Goal: Information Seeking & Learning: Check status

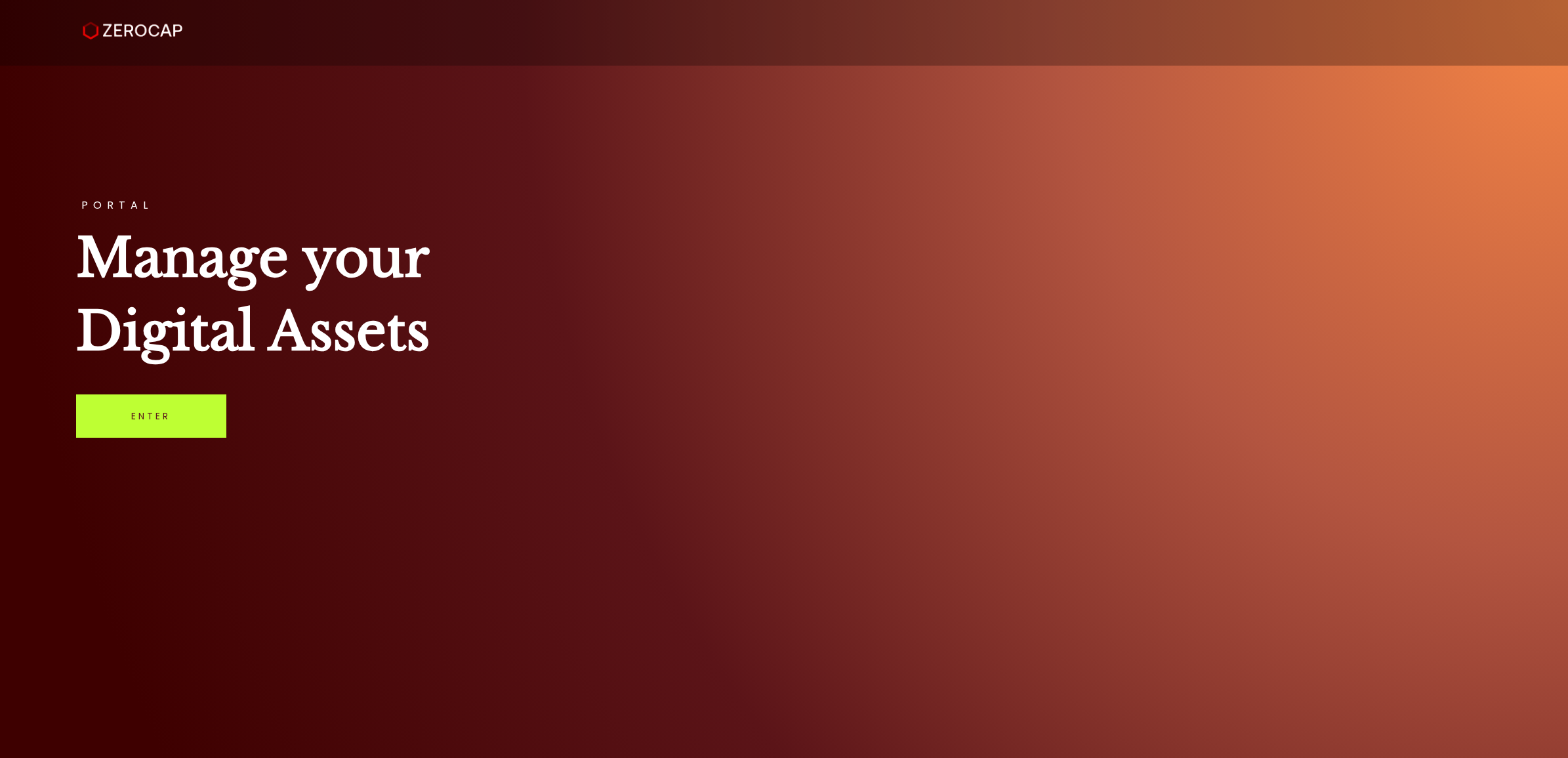
click at [182, 399] on link "Enter" at bounding box center [151, 416] width 150 height 43
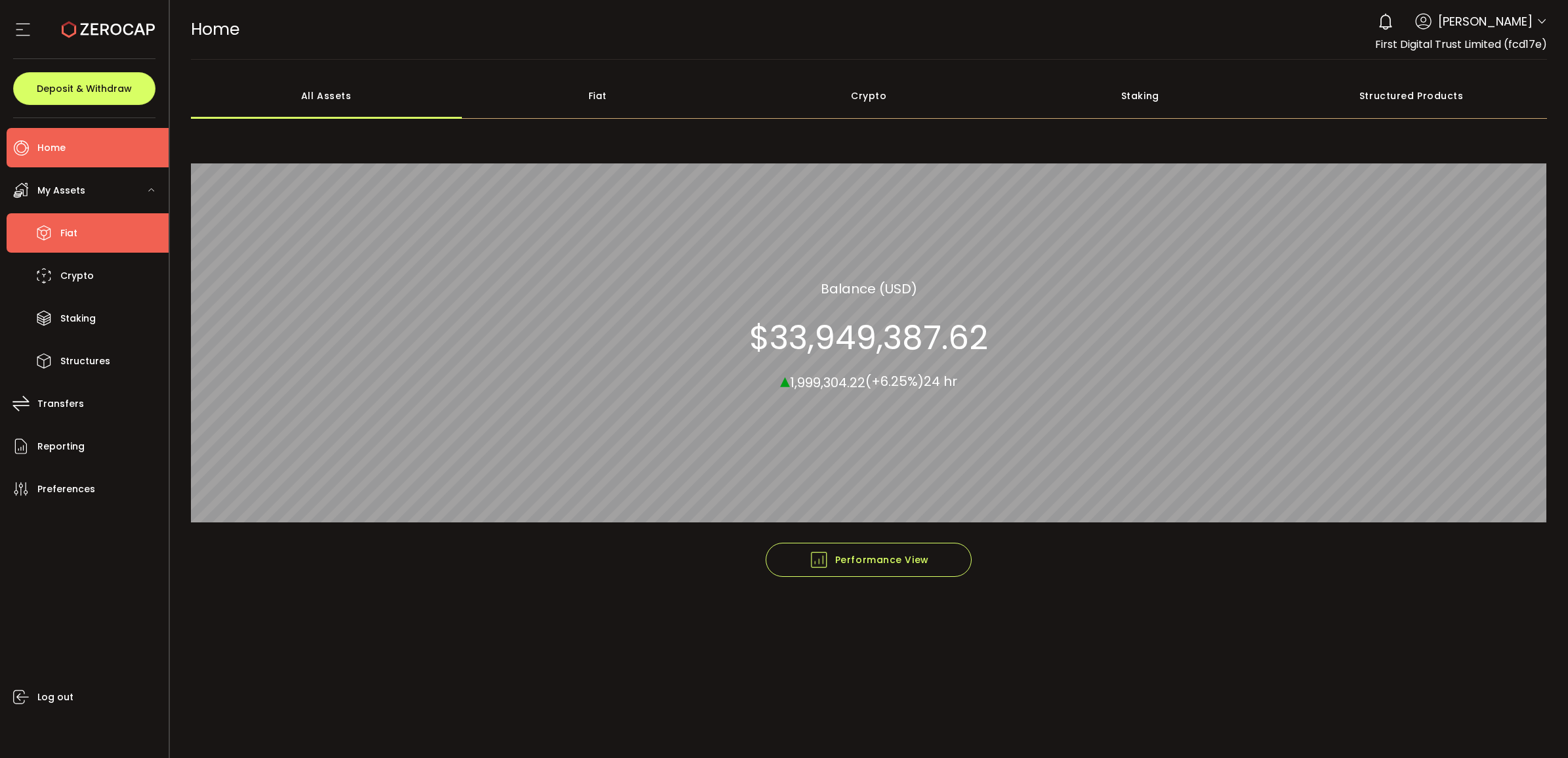
click at [46, 232] on icon at bounding box center [44, 233] width 20 height 20
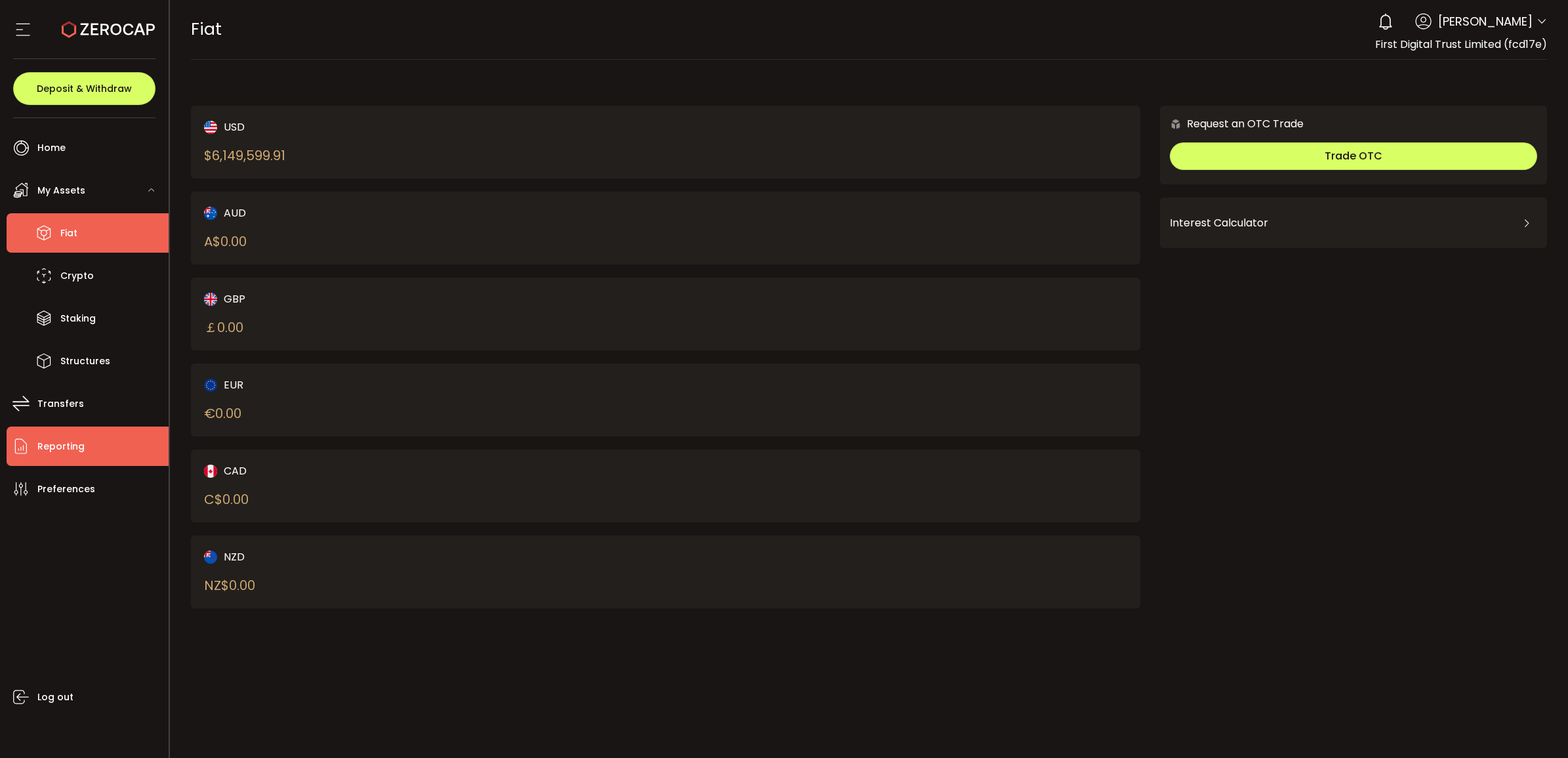
click at [96, 464] on li "Reporting" at bounding box center [87, 445] width 162 height 39
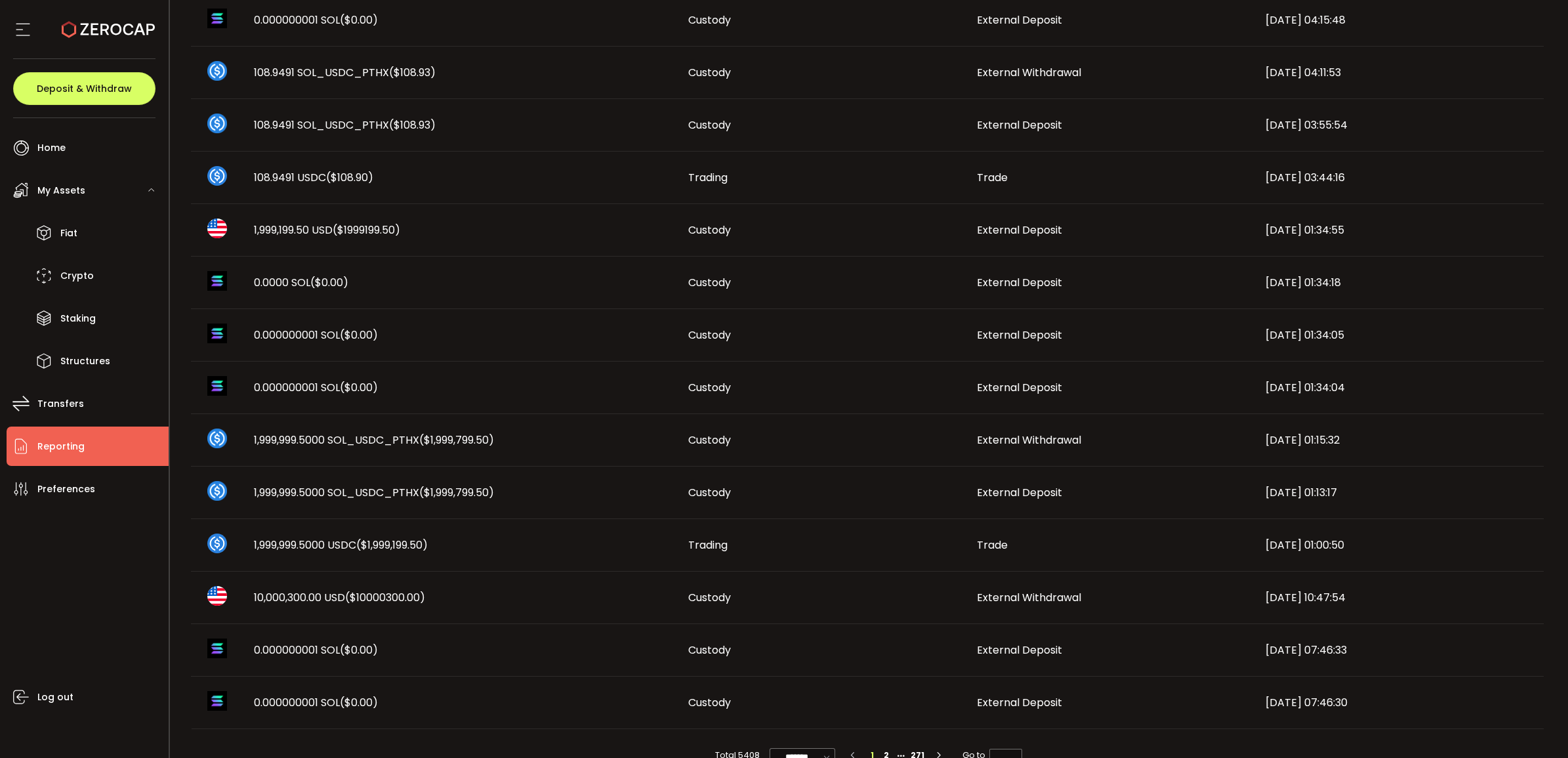
scroll to position [529, 0]
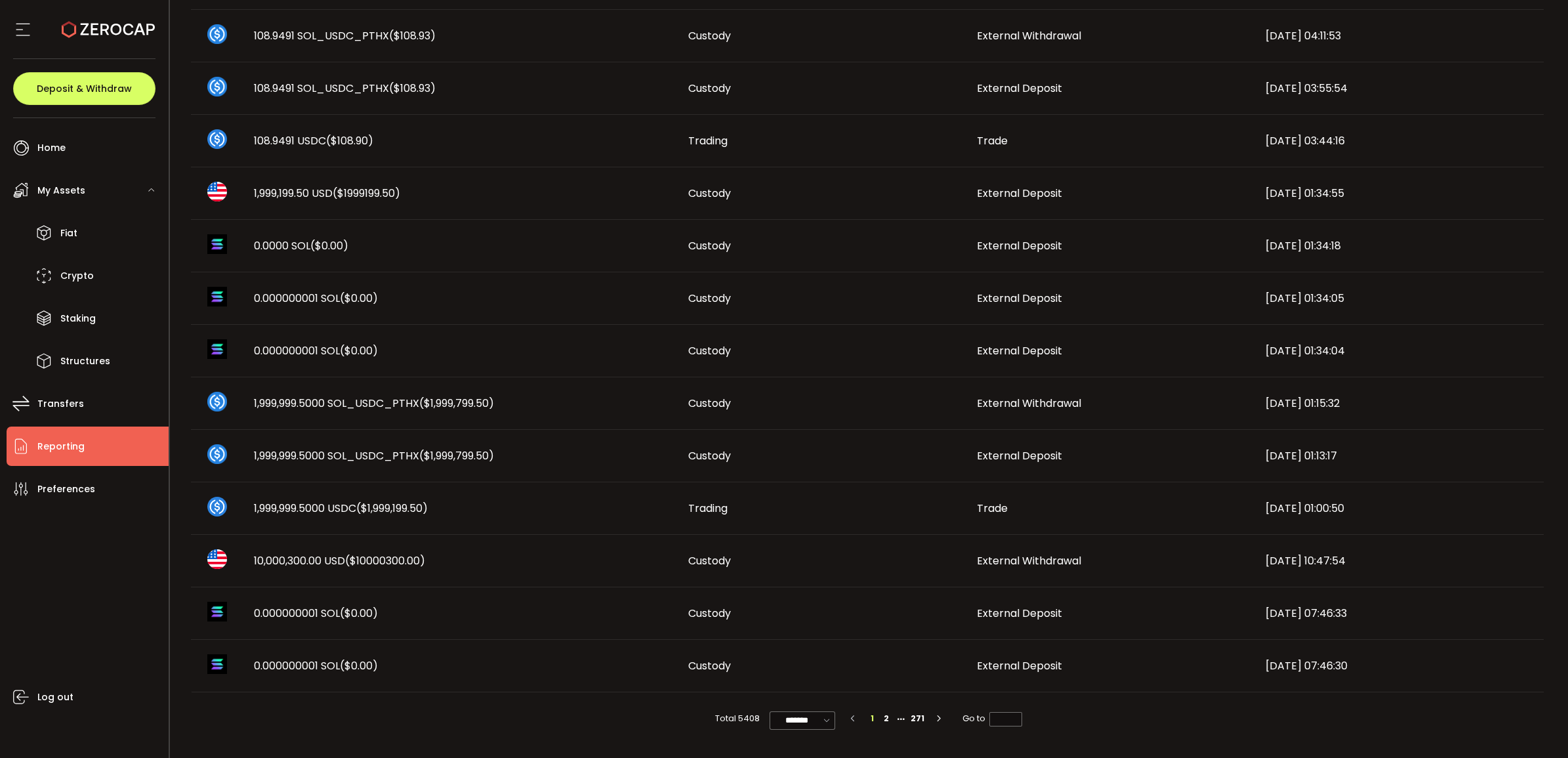
drag, startPoint x: 497, startPoint y: 564, endPoint x: 460, endPoint y: 565, distance: 37.0
click at [495, 564] on div "10,000,300.00 USD ($10000300.00)" at bounding box center [460, 561] width 435 height 15
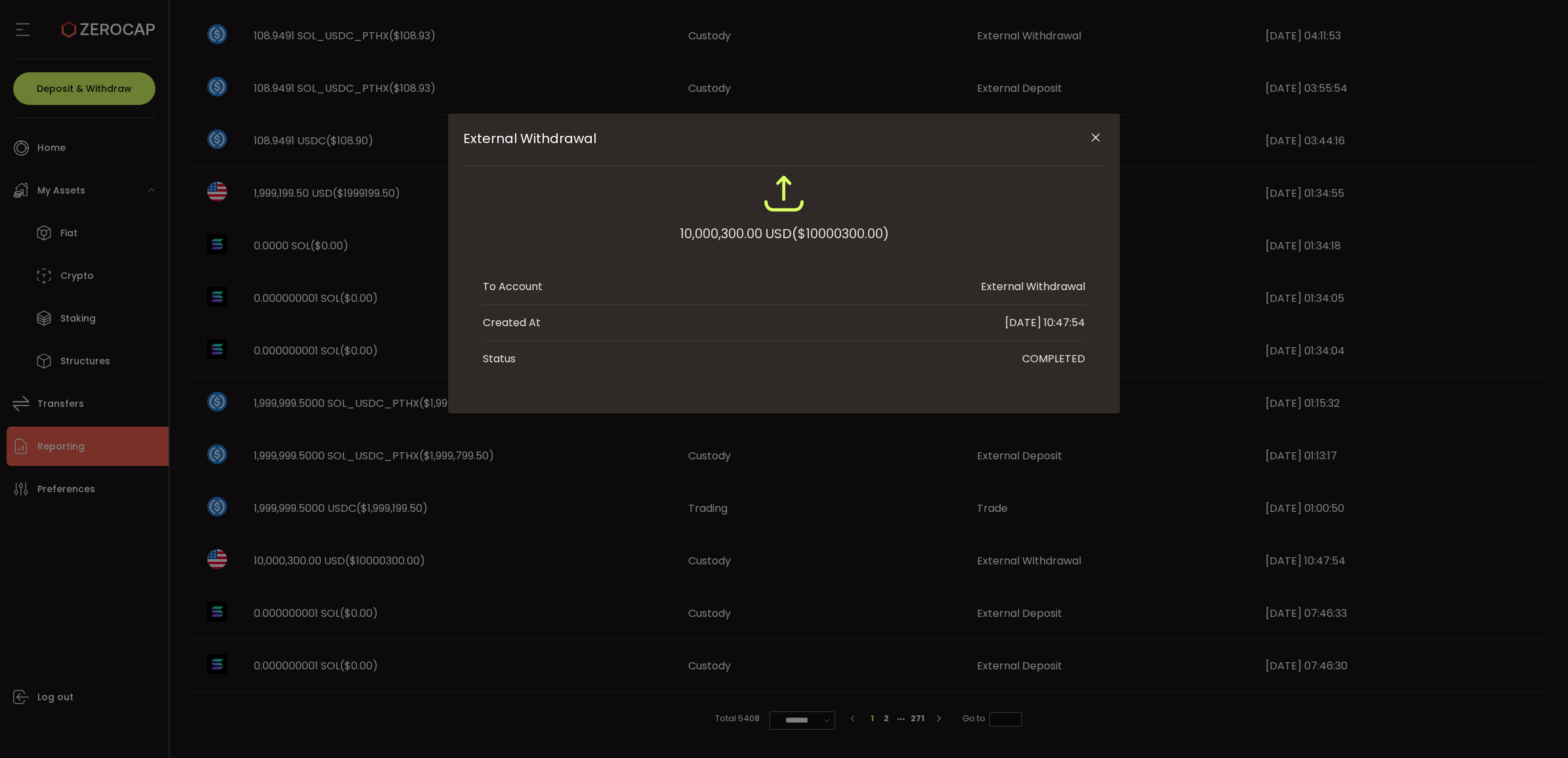
click at [1084, 133] on button "Close" at bounding box center [1096, 138] width 23 height 23
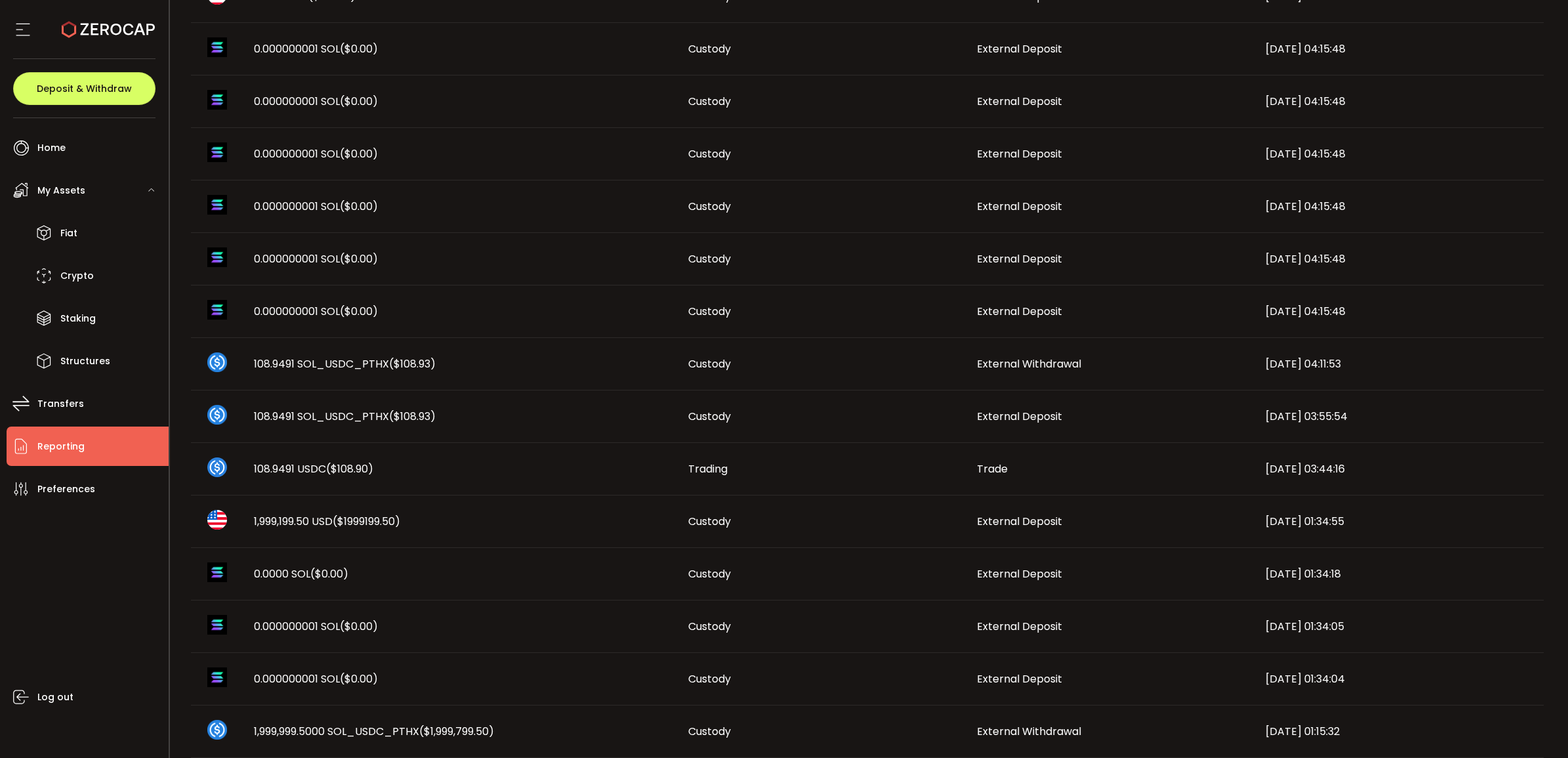
scroll to position [0, 0]
